Goal: Task Accomplishment & Management: Complete application form

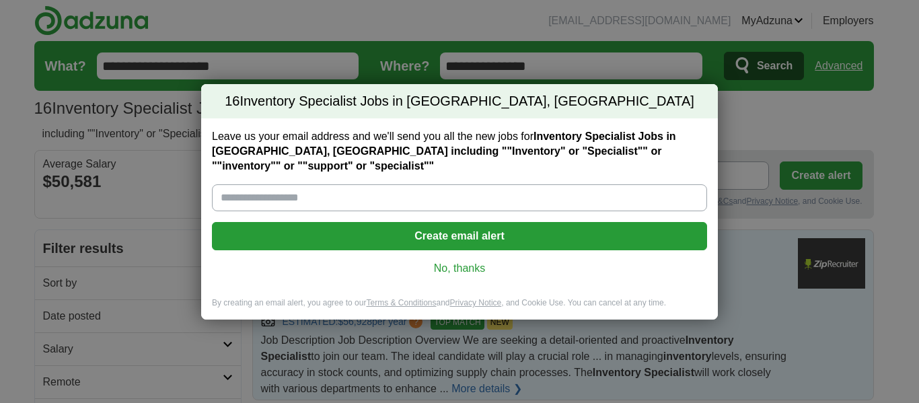
click at [278, 201] on input "Leave us your email address and we'll send you all the new jobs for Inventory S…" at bounding box center [459, 197] width 495 height 27
type input "**********"
click at [354, 232] on button "Create email alert" at bounding box center [459, 236] width 495 height 28
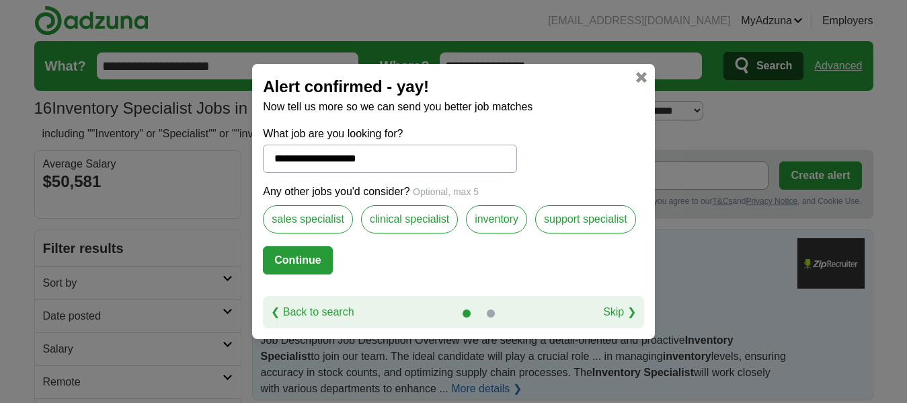
click at [528, 219] on div "inventory" at bounding box center [500, 225] width 69 height 41
click at [492, 218] on label "inventory" at bounding box center [496, 219] width 61 height 28
click at [591, 217] on label "support specialist" at bounding box center [585, 219] width 101 height 28
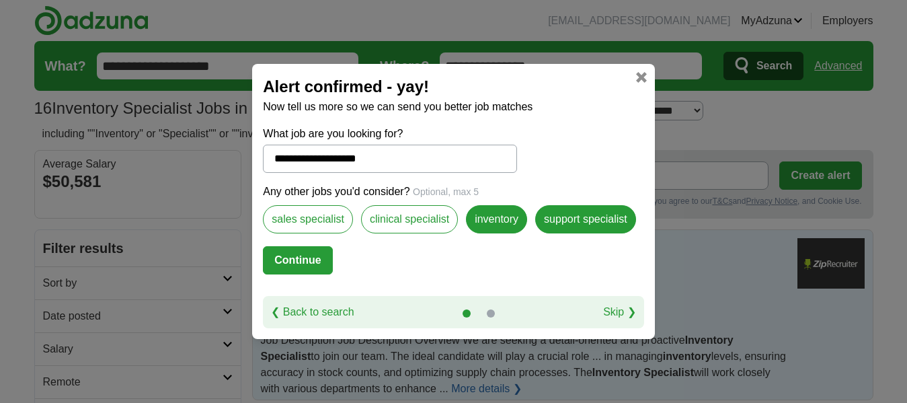
click at [285, 256] on button "Continue" at bounding box center [297, 260] width 69 height 28
select select "**"
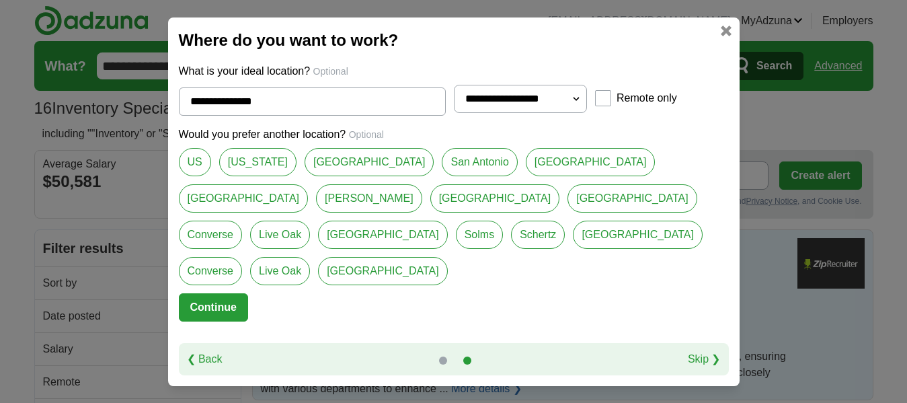
click at [253, 176] on link "[US_STATE]" at bounding box center [257, 162] width 77 height 28
click at [330, 176] on link "[GEOGRAPHIC_DATA]" at bounding box center [370, 162] width 130 height 28
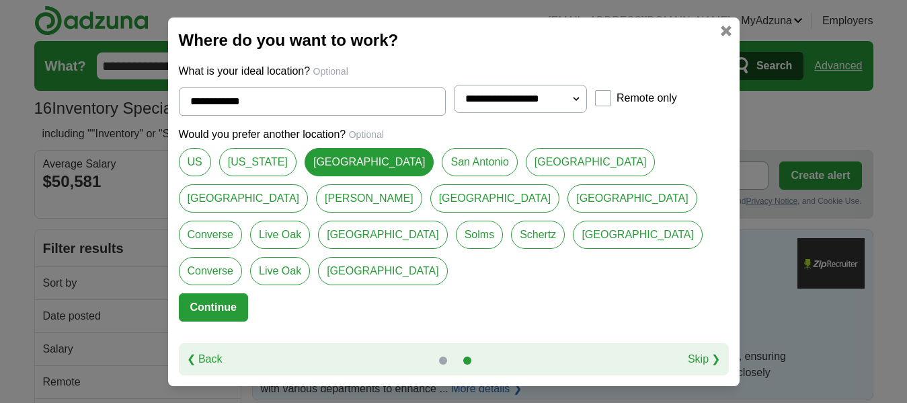
click at [442, 176] on link "San Antonio" at bounding box center [479, 162] width 75 height 28
type input "**********"
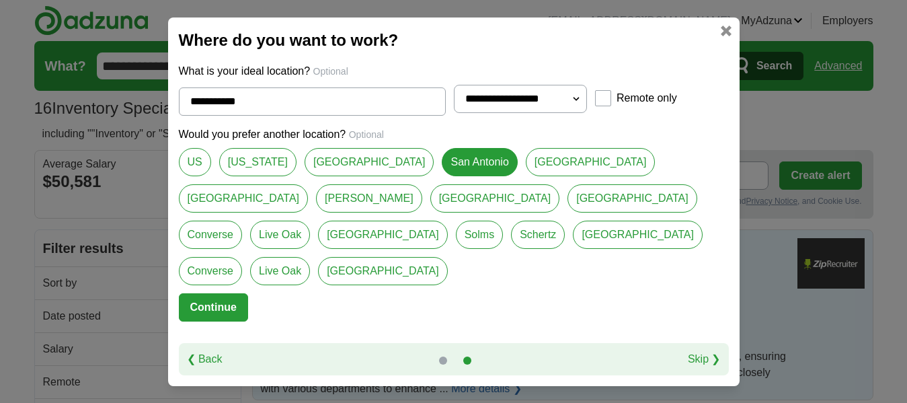
click at [216, 293] on button "Continue" at bounding box center [213, 307] width 69 height 28
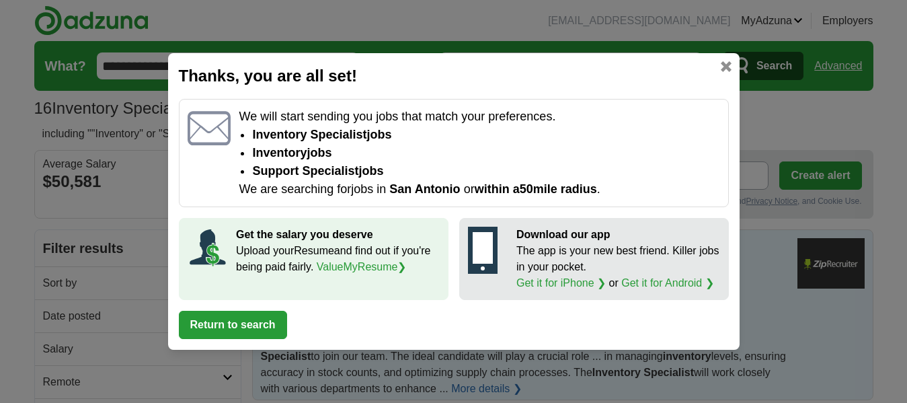
click at [258, 326] on button "Return to search" at bounding box center [233, 325] width 108 height 28
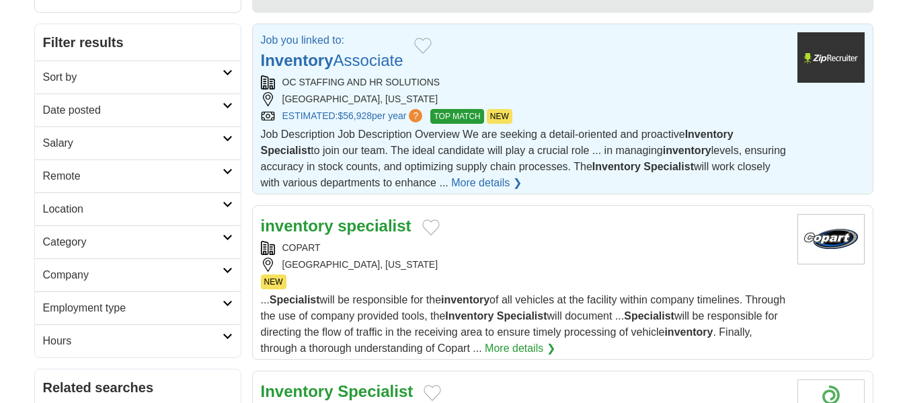
scroll to position [202, 0]
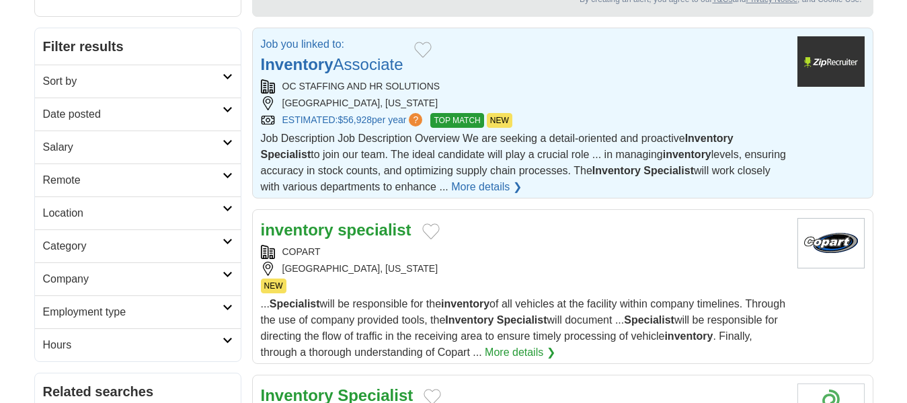
click at [811, 59] on img at bounding box center [831, 61] width 67 height 50
